Goal: Information Seeking & Learning: Learn about a topic

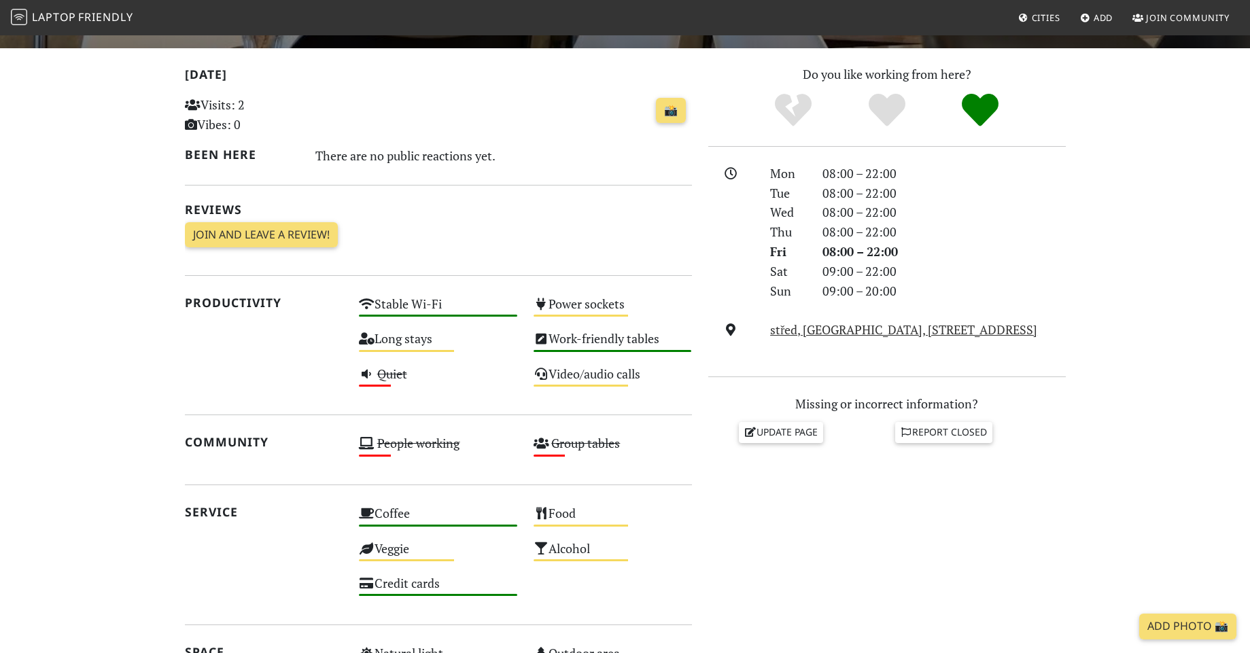
scroll to position [326, 0]
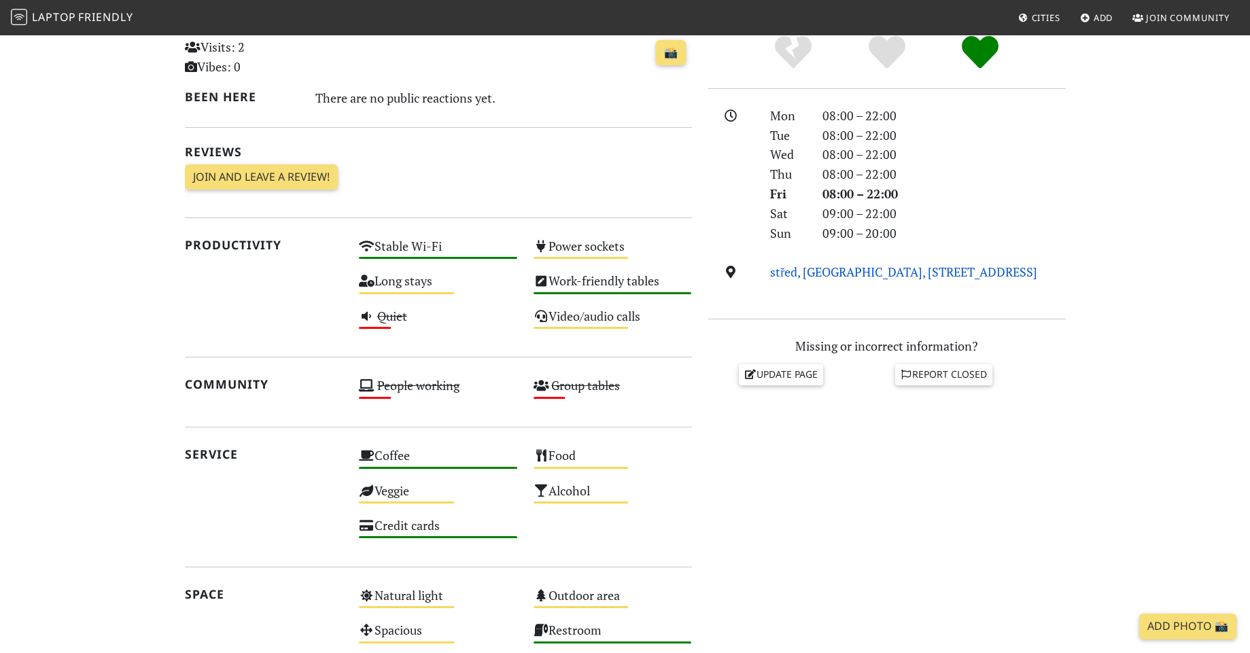
click at [821, 276] on link "střed, město, Peroutková 290/5, 602 00, Brno" at bounding box center [903, 272] width 267 height 16
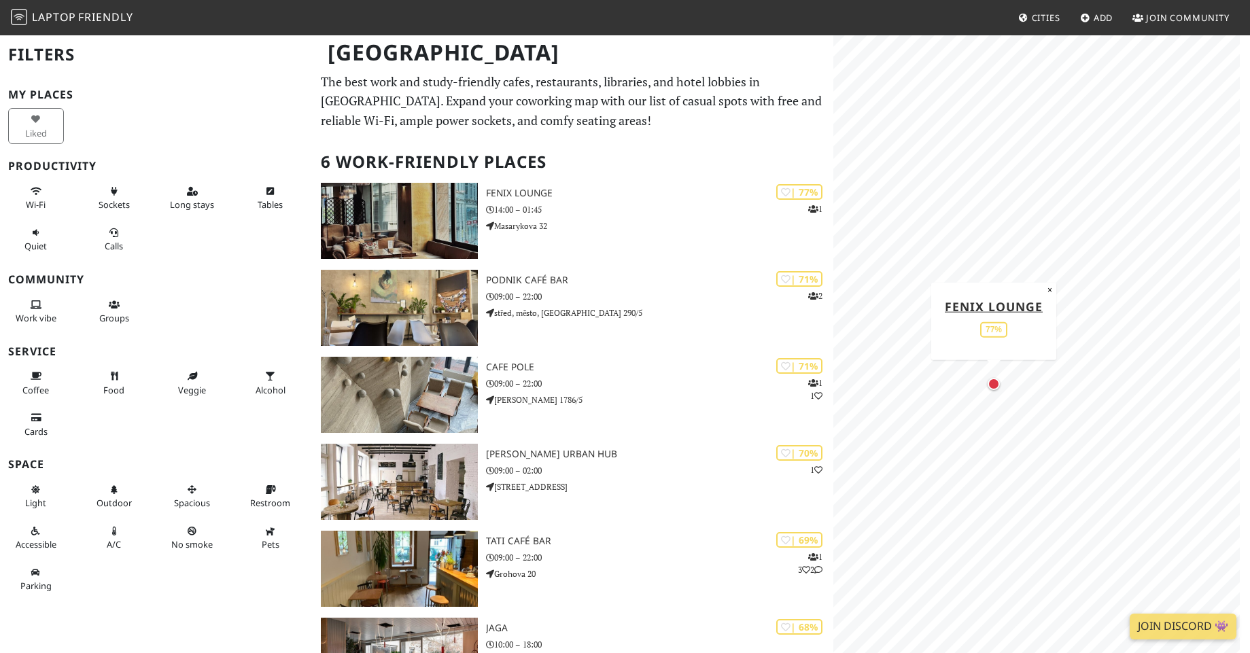
click at [992, 381] on div "Map marker" at bounding box center [994, 384] width 12 height 12
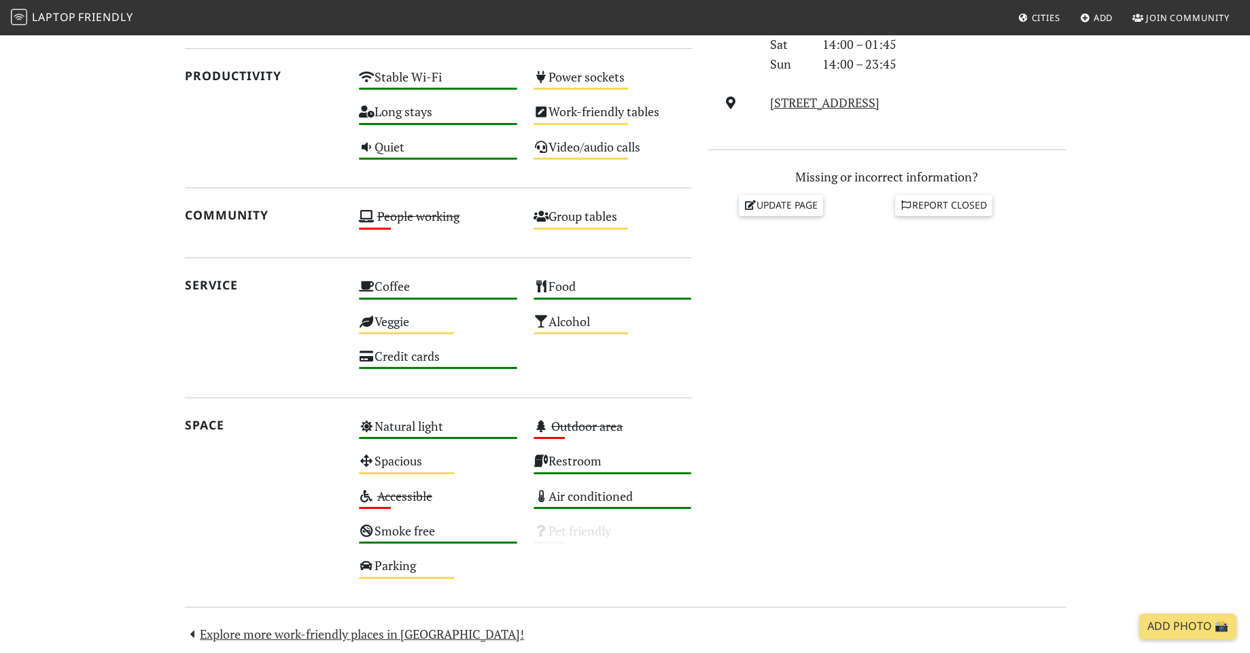
scroll to position [386, 0]
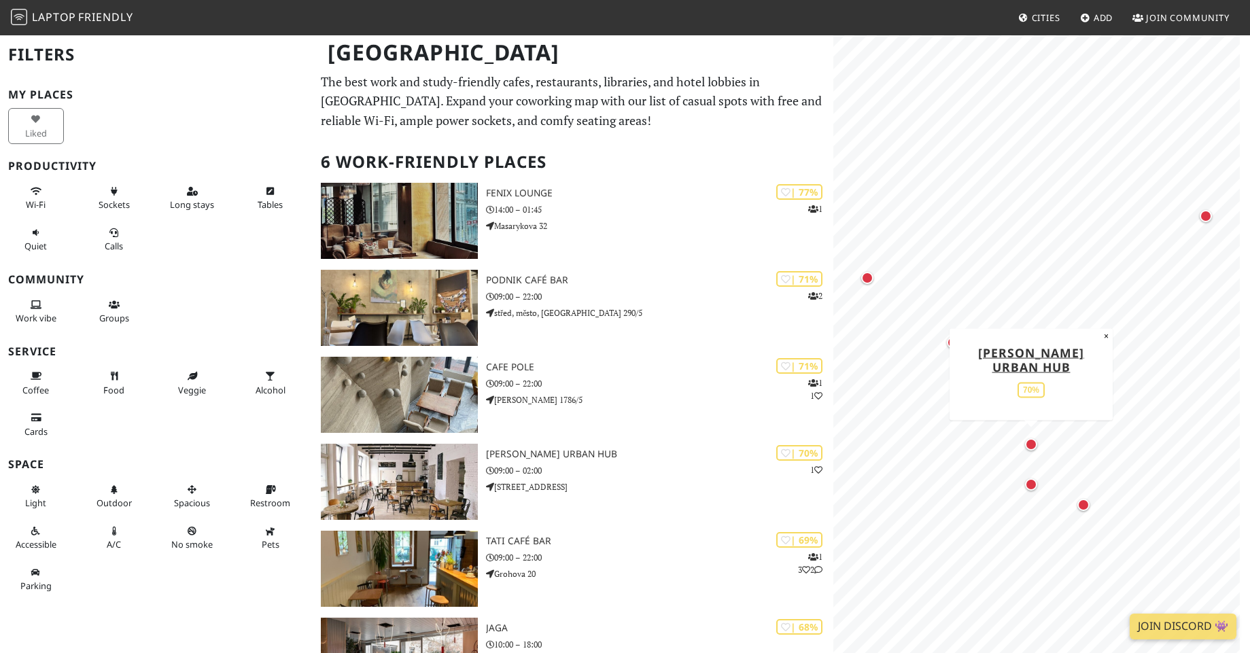
click at [1031, 443] on div "Map marker" at bounding box center [1031, 445] width 12 height 12
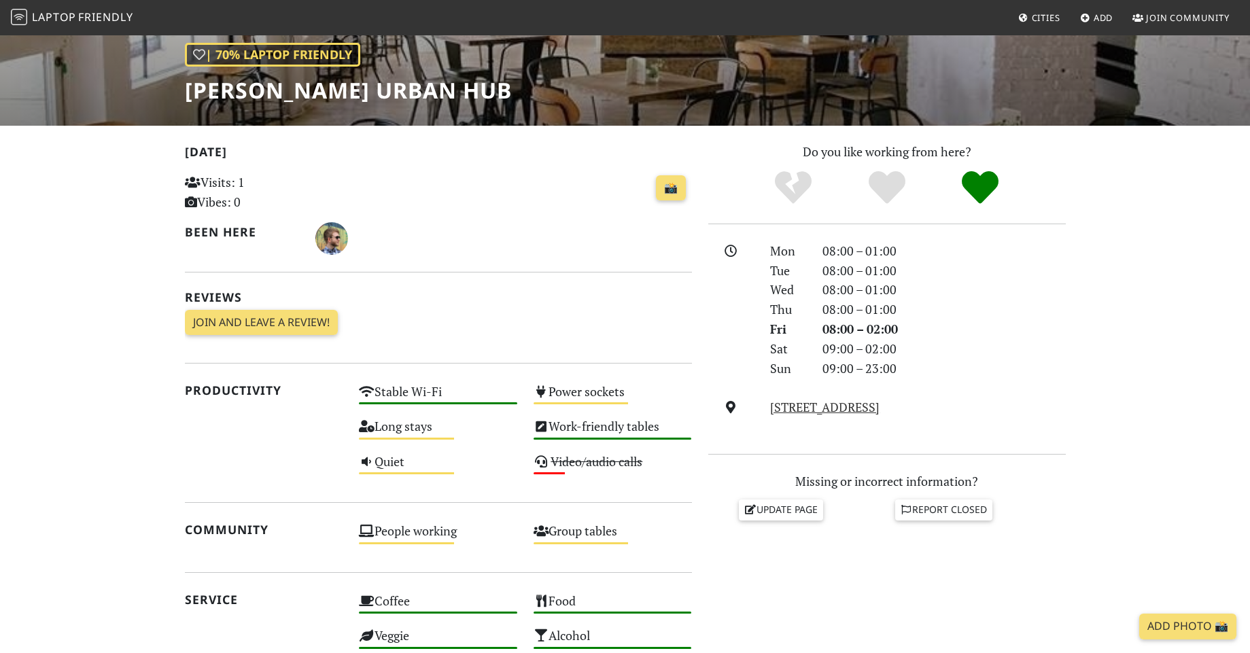
scroll to position [326, 0]
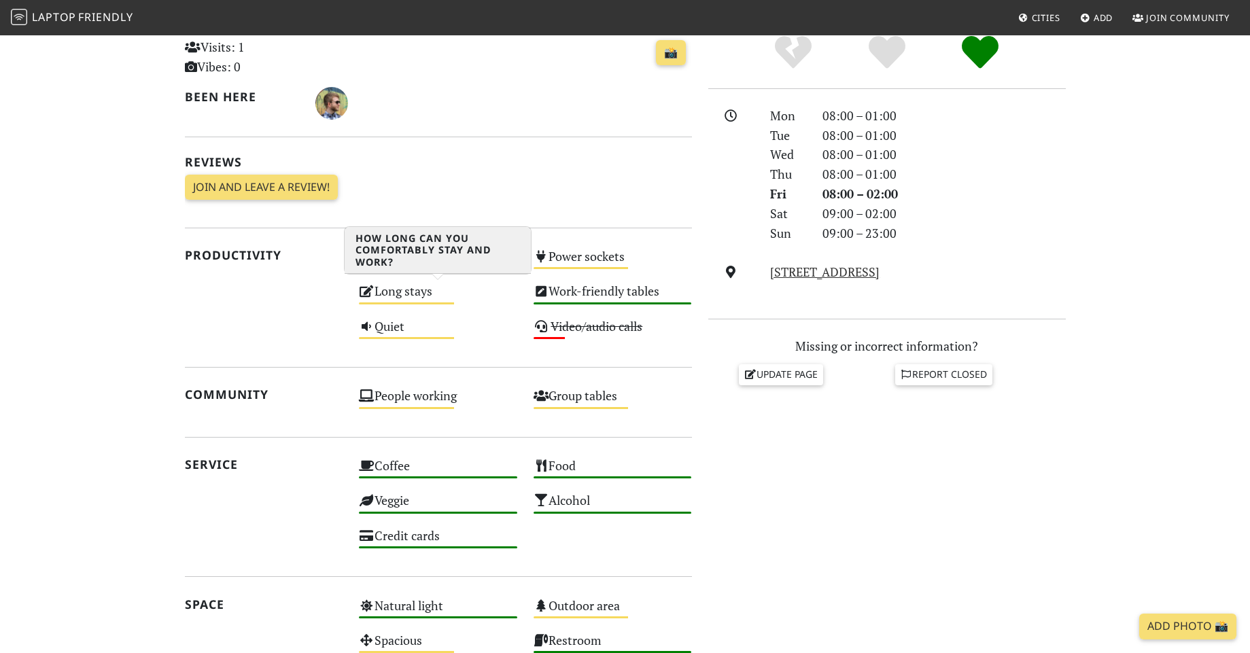
click at [405, 303] on div "Medium" at bounding box center [406, 304] width 95 height 2
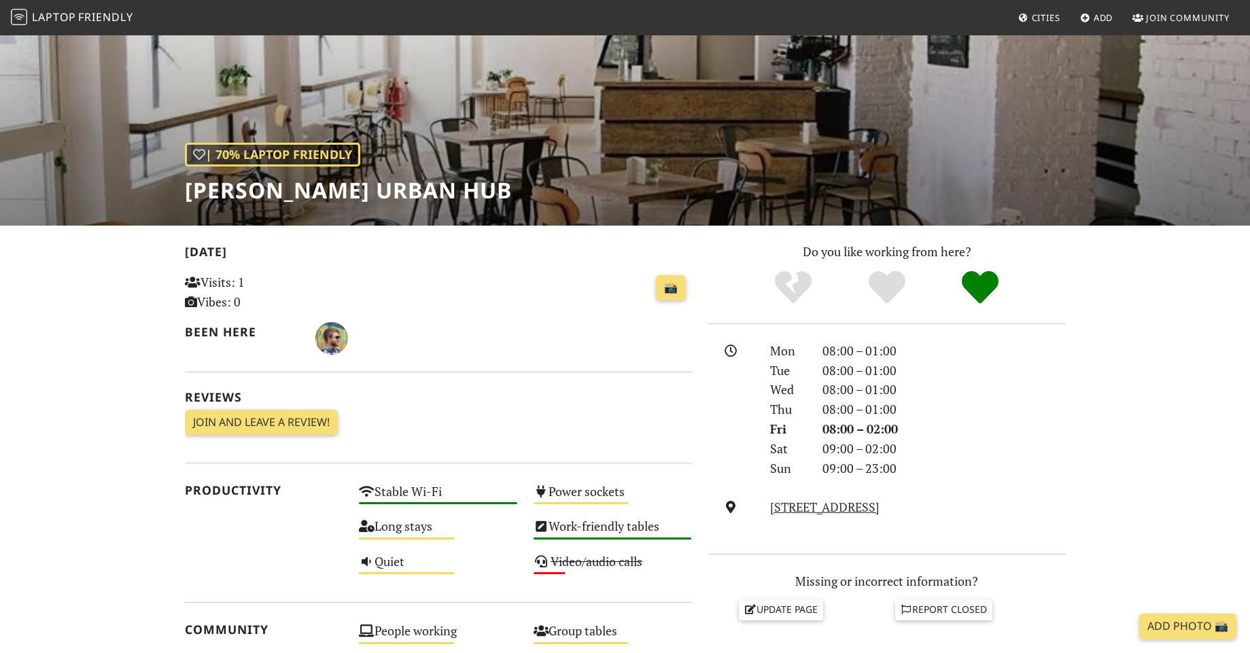
scroll to position [0, 0]
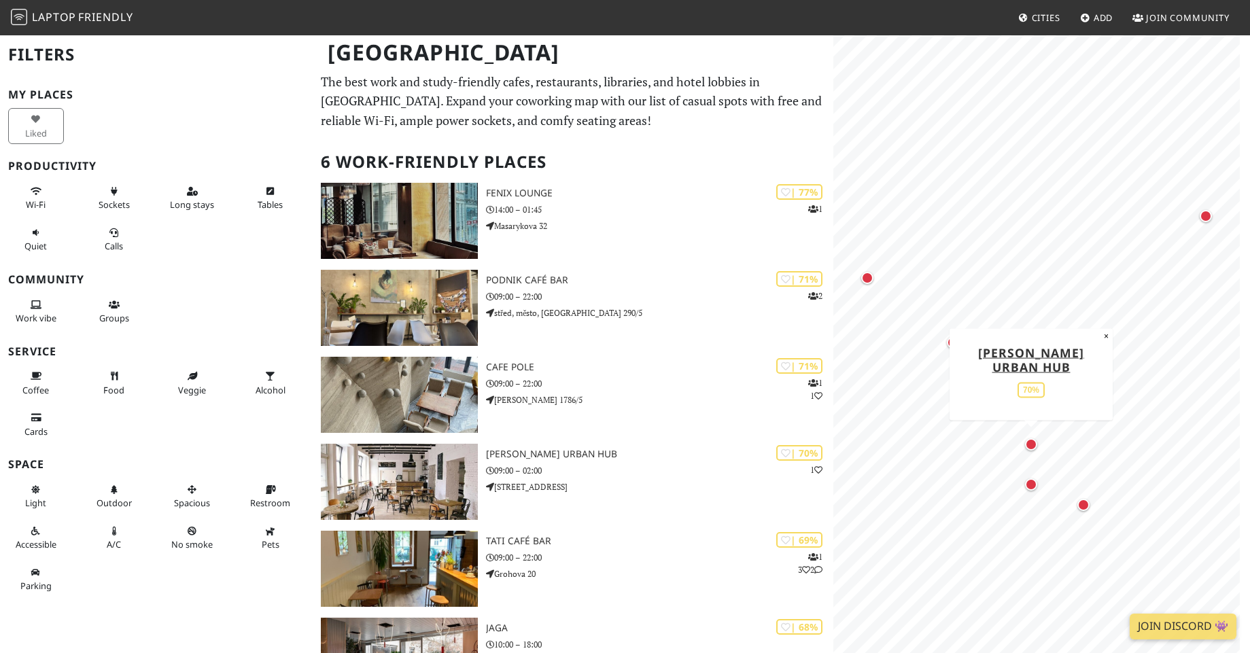
click at [1033, 443] on div "Map marker" at bounding box center [1031, 445] width 12 height 12
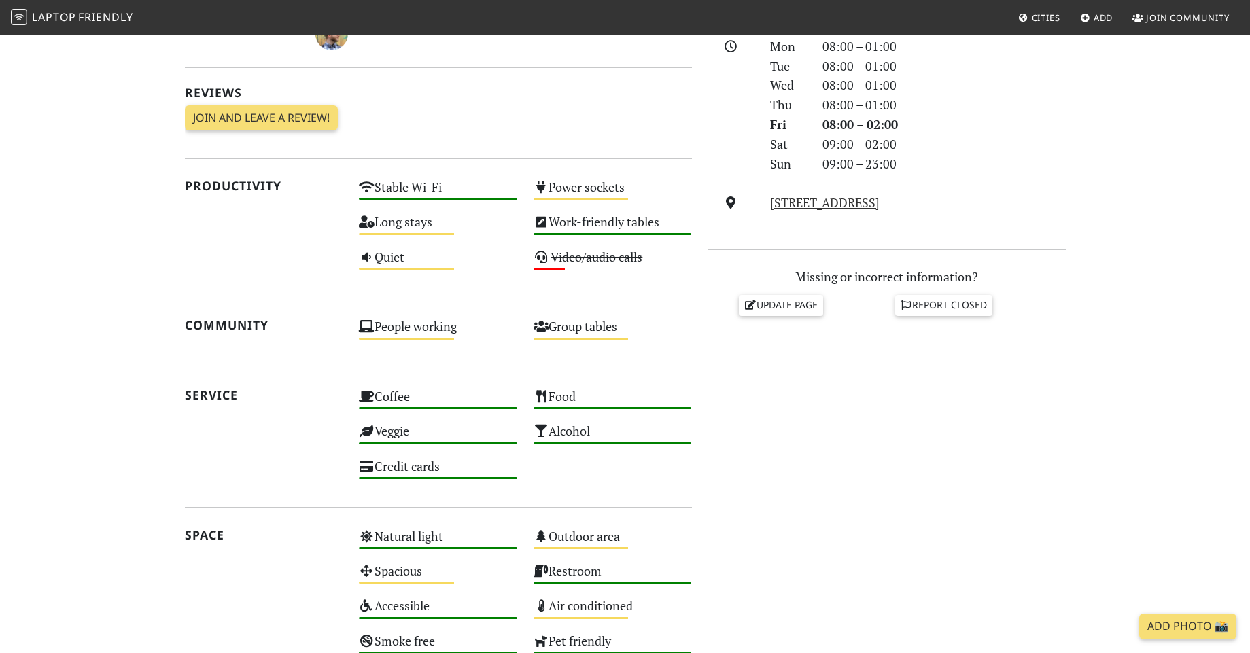
scroll to position [152, 0]
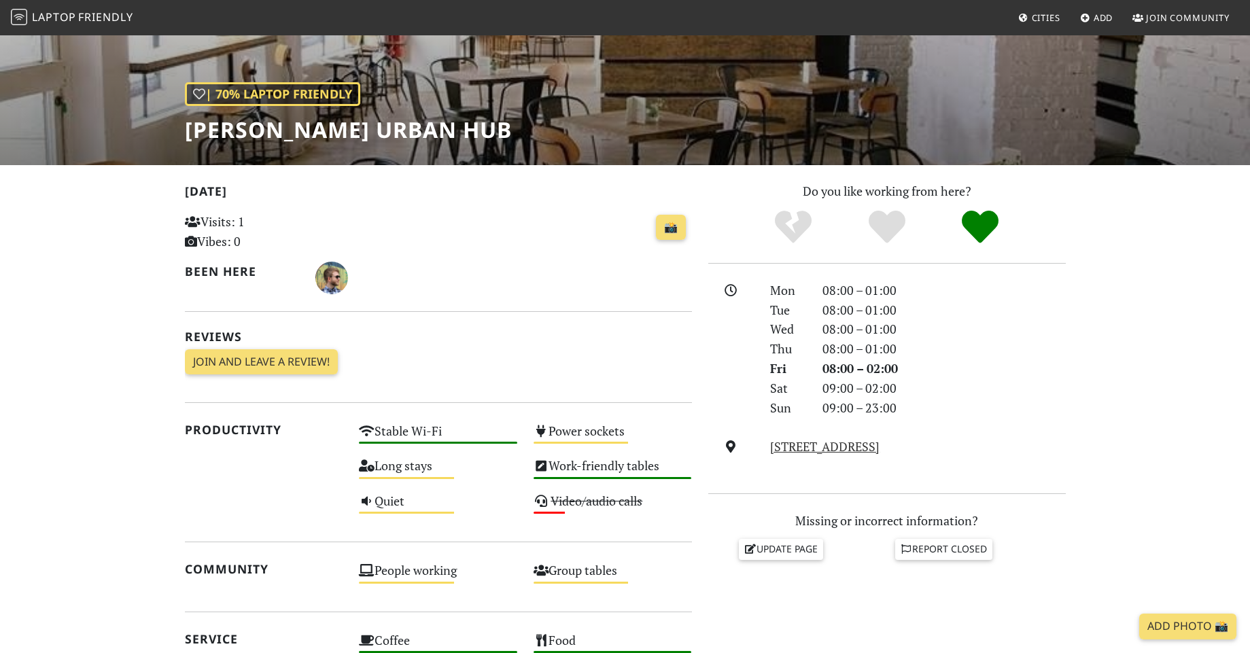
click at [360, 138] on h1 "[PERSON_NAME] Urban Hub" at bounding box center [348, 130] width 327 height 26
drag, startPoint x: 392, startPoint y: 137, endPoint x: 255, endPoint y: 116, distance: 138.4
click at [161, 141] on div "| 70% Laptop Friendly SKØG Urban Hub" at bounding box center [625, 23] width 1250 height 283
drag, startPoint x: 241, startPoint y: 161, endPoint x: 243, endPoint y: 135, distance: 25.9
copy h1 "[PERSON_NAME] Urban Hub"
